Goal: Check status: Check status

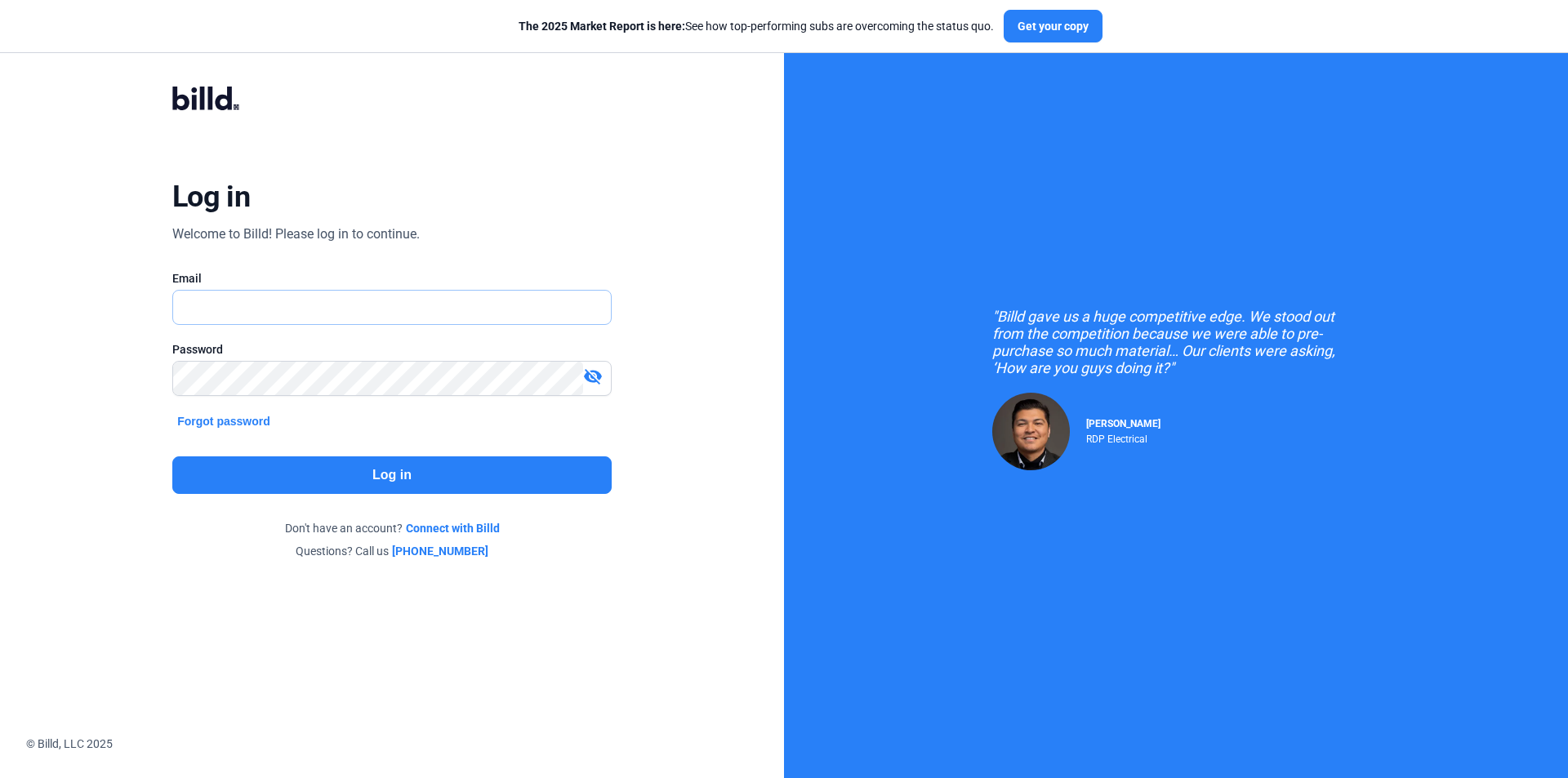
click at [262, 302] on input "text" at bounding box center [392, 307] width 438 height 33
type input "[EMAIL_ADDRESS][DOMAIN_NAME]"
click at [406, 486] on button "Log in" at bounding box center [392, 475] width 440 height 38
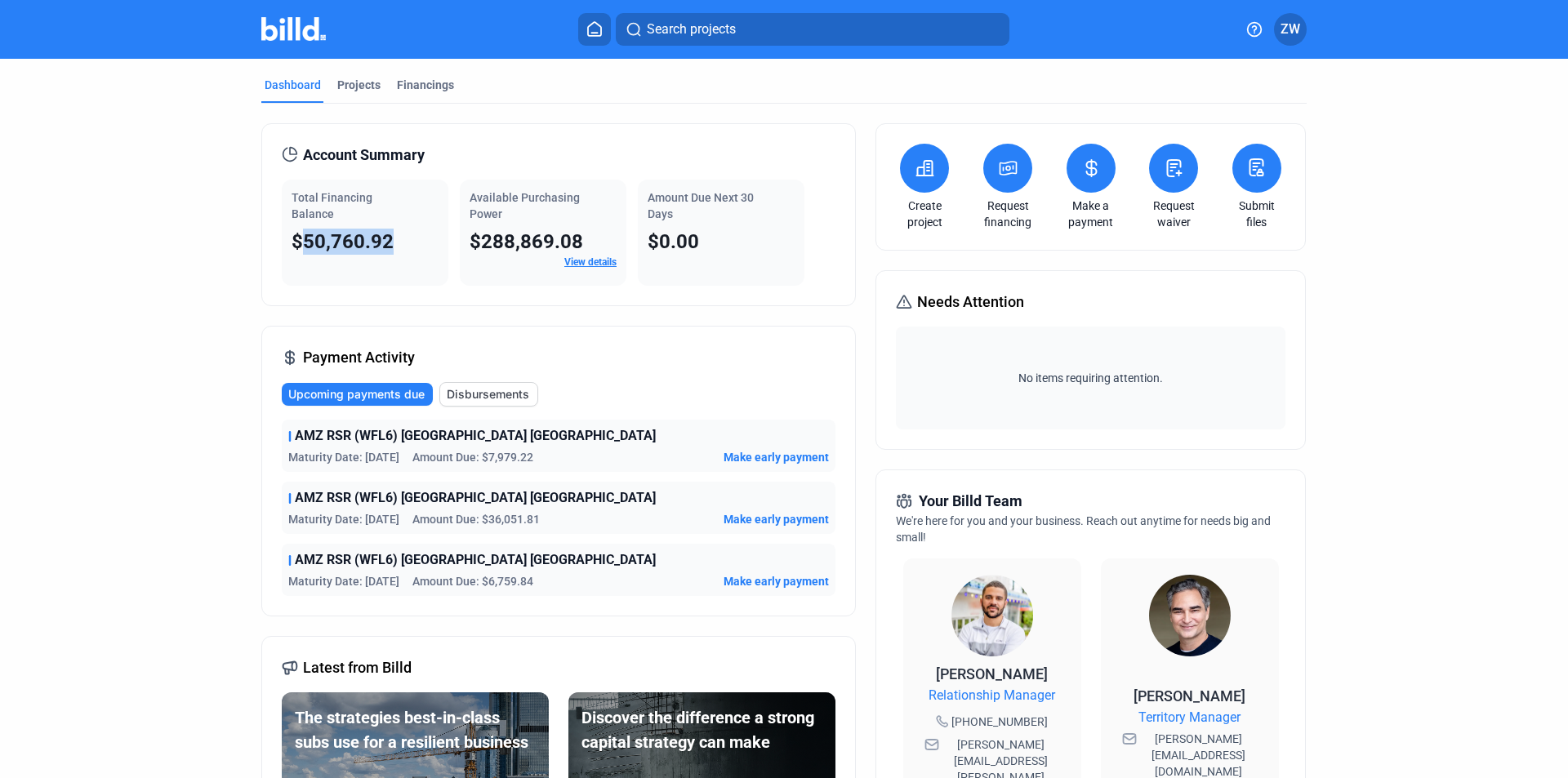
drag, startPoint x: 398, startPoint y: 239, endPoint x: 297, endPoint y: 257, distance: 102.6
click at [297, 257] on div "Total Financing Balance $50,760.92" at bounding box center [364, 232] width 166 height 106
copy span "50,760.92"
click at [349, 97] on div "Projects" at bounding box center [359, 89] width 50 height 26
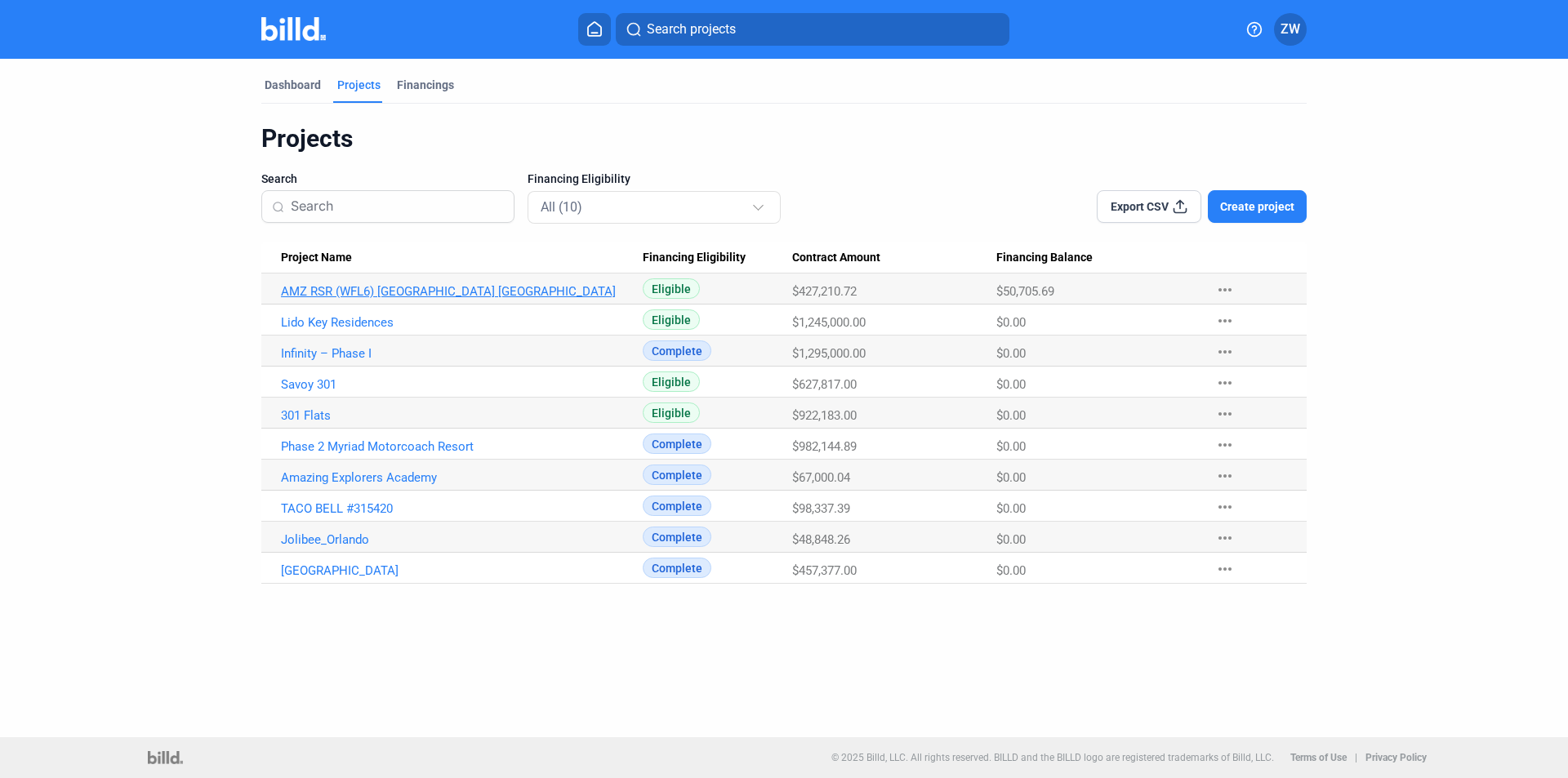
click at [396, 285] on link "AMZ RSR (WFL6) [GEOGRAPHIC_DATA] [GEOGRAPHIC_DATA]" at bounding box center [461, 292] width 361 height 15
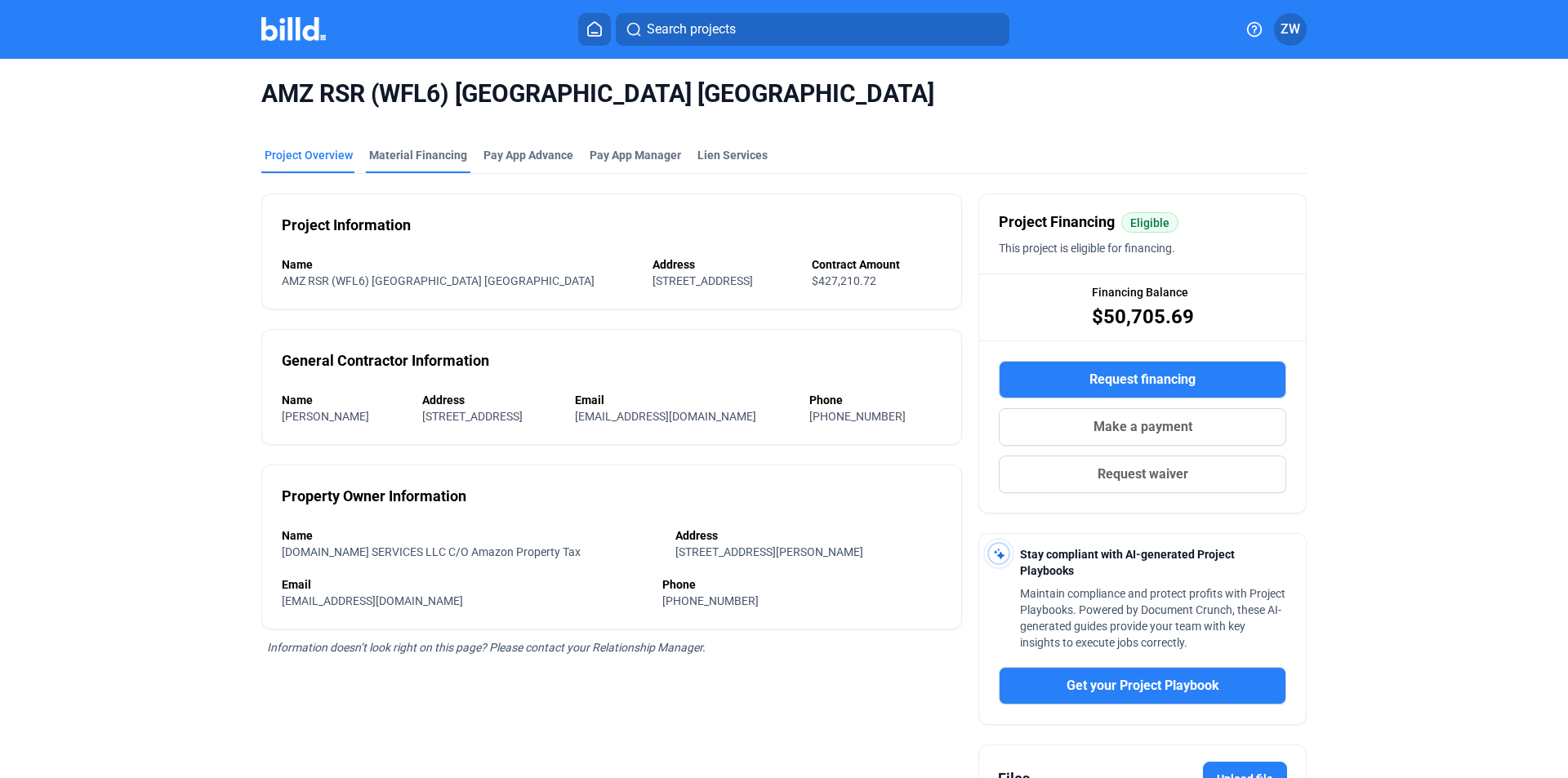
click at [421, 150] on div "Material Financing" at bounding box center [418, 155] width 98 height 17
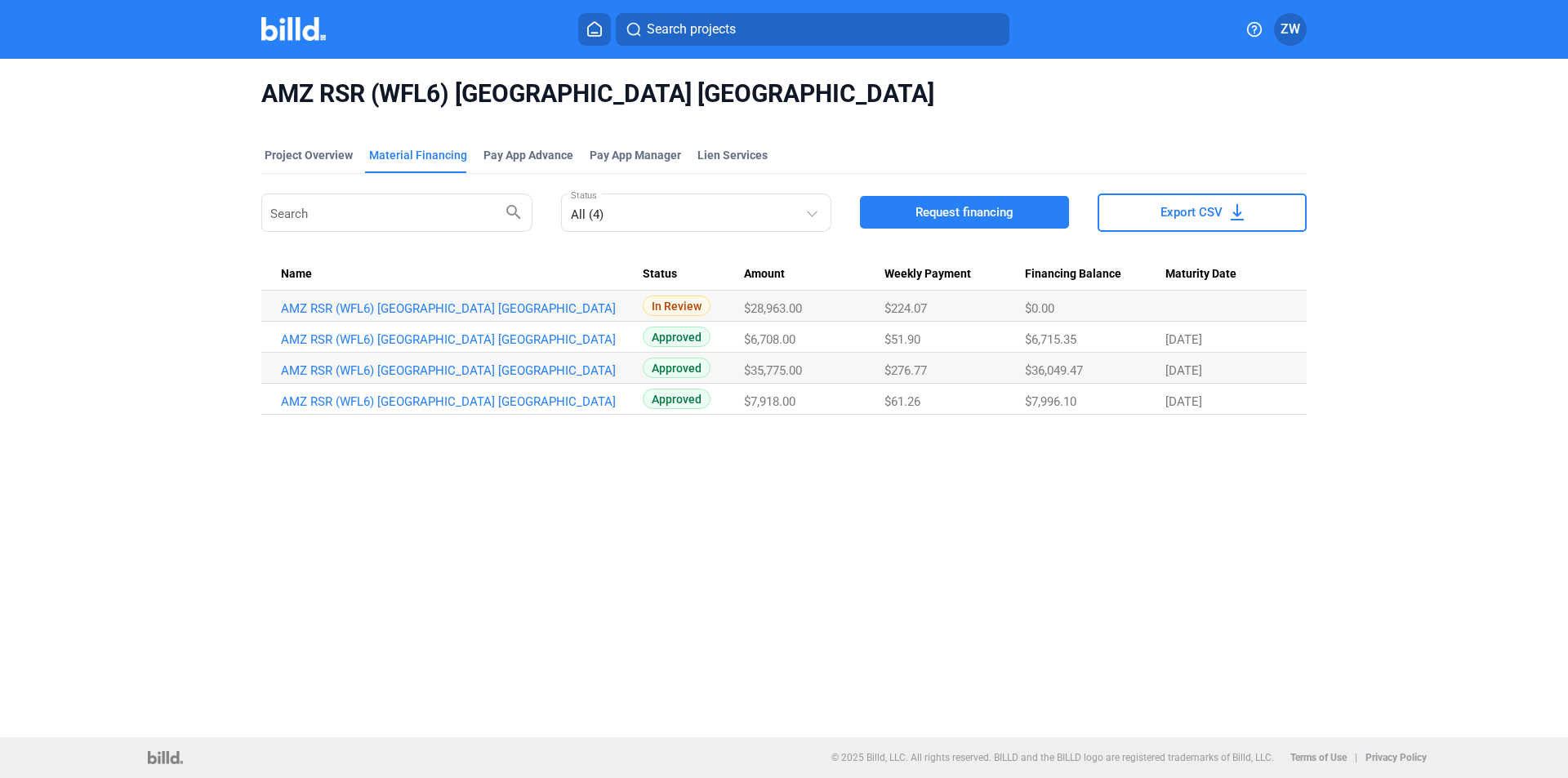
drag, startPoint x: 808, startPoint y: 403, endPoint x: 747, endPoint y: 310, distance: 111.2
click at [747, 310] on tbody "AMZ RSR (WFL6) [GEOGRAPHIC_DATA] FL_MF_5 In Review $28,963.00 $224.07 $0.00 AMZ…" at bounding box center [784, 352] width 1045 height 124
click at [786, 448] on div "AMZ RSR (WFL6) Lake Placid [GEOGRAPHIC_DATA] Project Overview Material Financin…" at bounding box center [784, 398] width 1568 height 679
